Goal: Task Accomplishment & Management: Complete application form

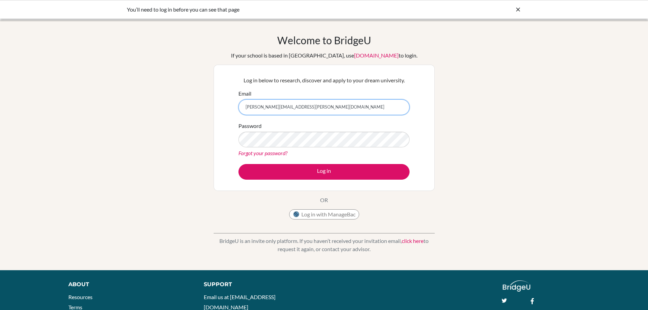
click at [261, 106] on input "eugene.knight@asb.ac.th" at bounding box center [323, 107] width 171 height 16
type input "eknight@asb.ac.th"
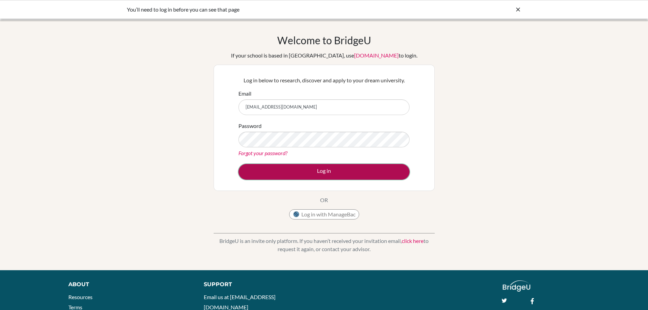
click at [293, 174] on button "Log in" at bounding box center [323, 172] width 171 height 16
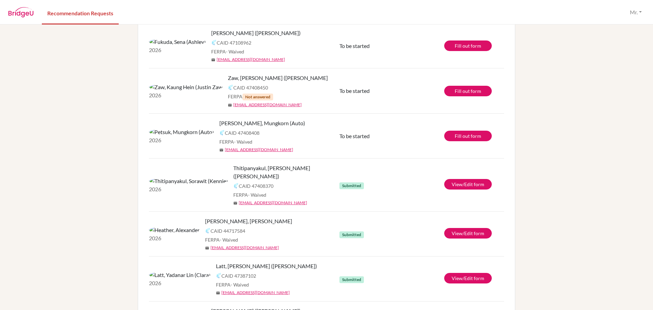
scroll to position [146, 0]
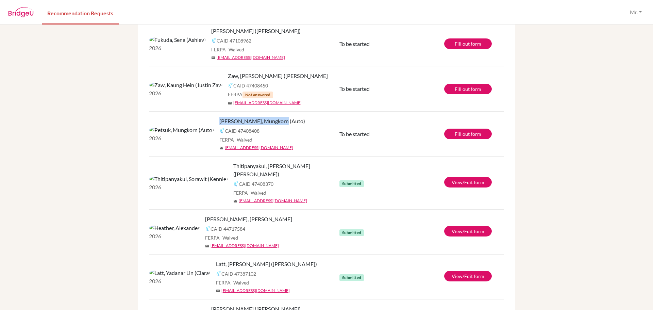
drag, startPoint x: 226, startPoint y: 121, endPoint x: 166, endPoint y: 123, distance: 59.5
click at [219, 123] on div "Petsuk, Mungkorn (Auto)" at bounding box center [281, 121] width 125 height 8
copy span "Petsuk, Mungkorn (Auto)"
click at [476, 134] on link "Fill out form" at bounding box center [468, 134] width 48 height 11
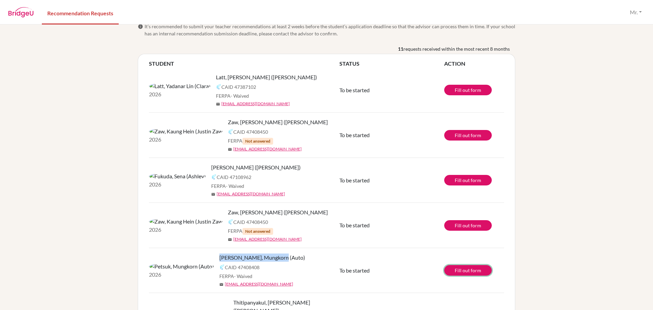
scroll to position [0, 0]
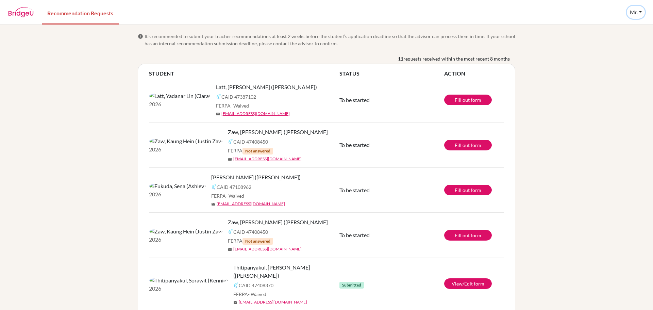
click at [642, 10] on button "Mr." at bounding box center [636, 12] width 18 height 13
click at [615, 48] on button "Log out" at bounding box center [625, 44] width 54 height 11
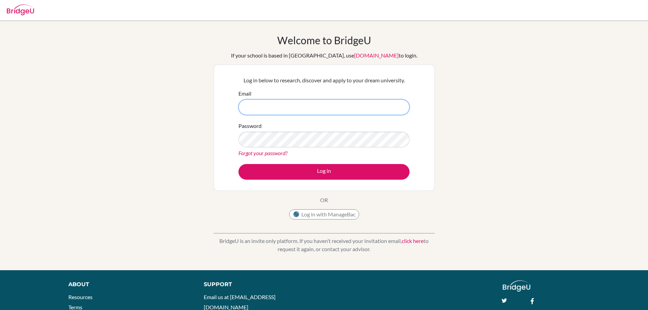
paste input "eugene.knight@asb.ac.th Jene5363Bridge"
type input "[PERSON_NAME][EMAIL_ADDRESS][PERSON_NAME][DOMAIN_NAME]"
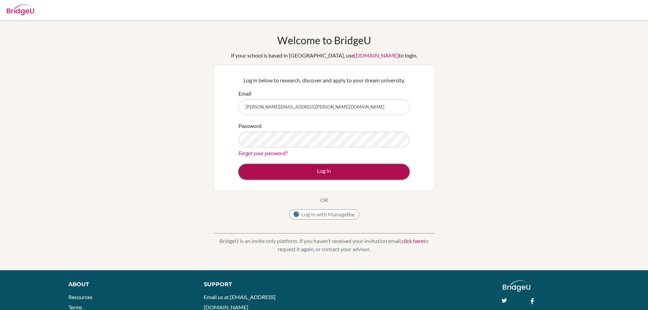
click at [312, 173] on button "Log in" at bounding box center [323, 172] width 171 height 16
